Goal: Transaction & Acquisition: Purchase product/service

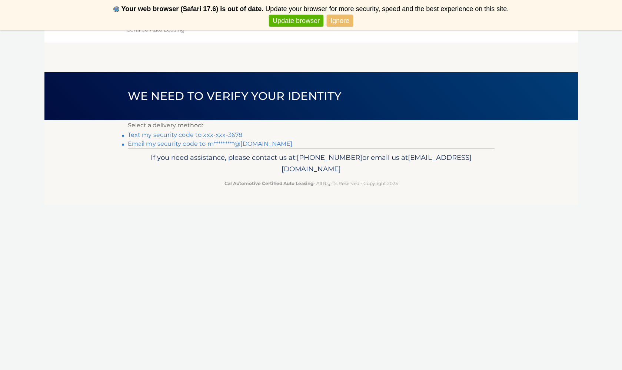
click at [230, 143] on link "Email my security code to m*********@aol.com" at bounding box center [210, 143] width 165 height 7
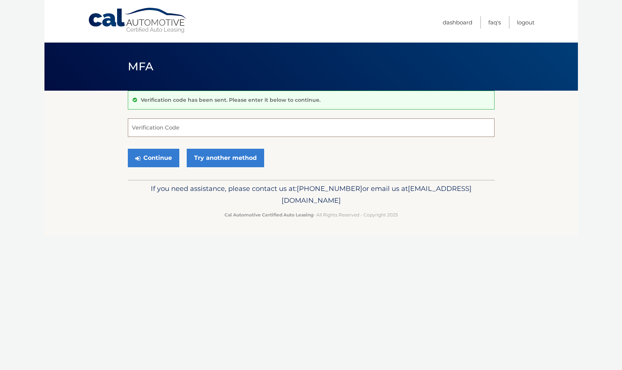
click at [241, 129] on input "Verification Code" at bounding box center [311, 127] width 366 height 19
type input "543218"
click at [155, 159] on button "Continue" at bounding box center [153, 158] width 51 height 19
click at [431, 177] on div "Verification code has been sent. Please enter it below to continue. 543218 Veri…" at bounding box center [311, 135] width 366 height 89
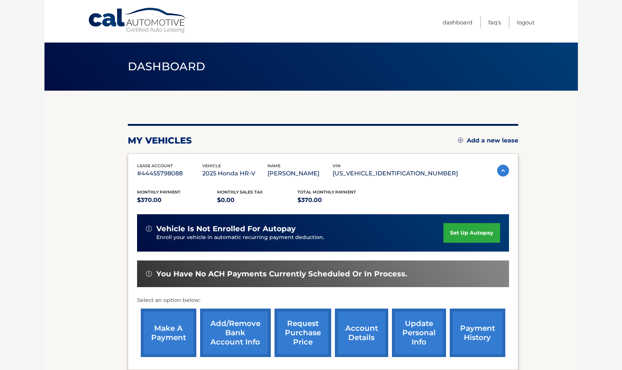
click at [165, 331] on link "make a payment" at bounding box center [169, 333] width 56 height 48
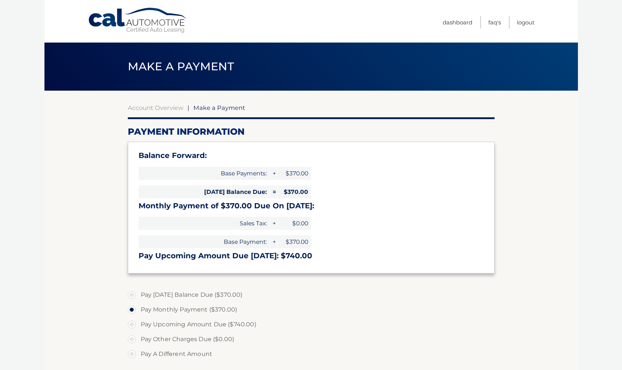
select select "MTllY2EyMjgtOGNlYi00Yzk2LTg1NDgtNmEyZTczMWMxY2U1"
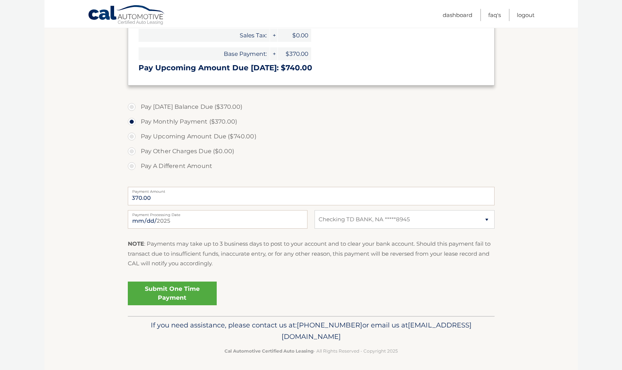
scroll to position [188, 0]
click at [178, 291] on link "Submit One Time Payment" at bounding box center [172, 293] width 89 height 24
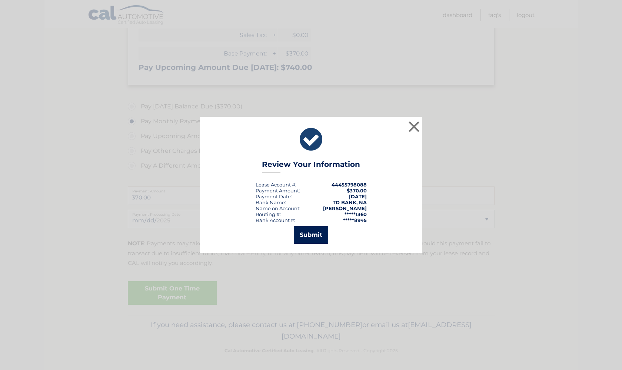
click at [312, 234] on button "Submit" at bounding box center [311, 235] width 34 height 18
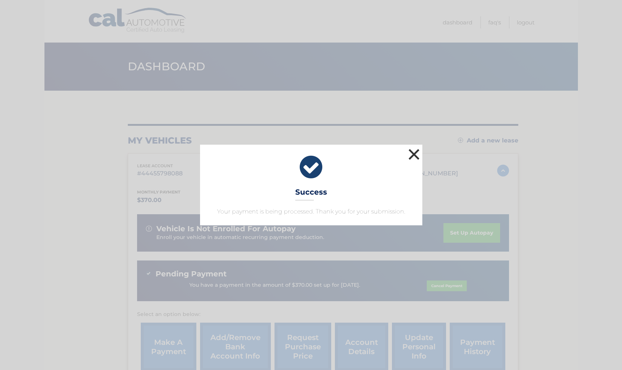
click at [416, 151] on button "×" at bounding box center [413, 154] width 15 height 15
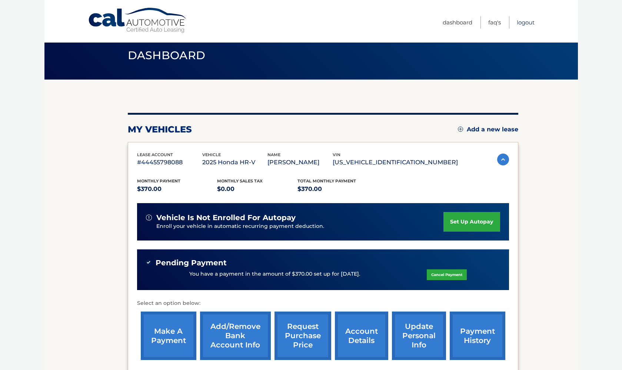
scroll to position [10, 0]
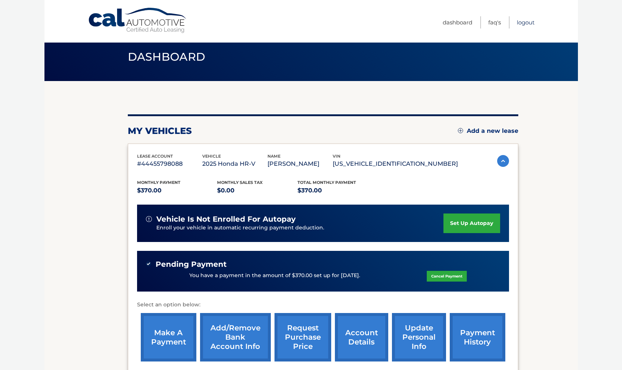
click at [525, 21] on link "Logout" at bounding box center [525, 22] width 18 height 12
